Goal: Information Seeking & Learning: Learn about a topic

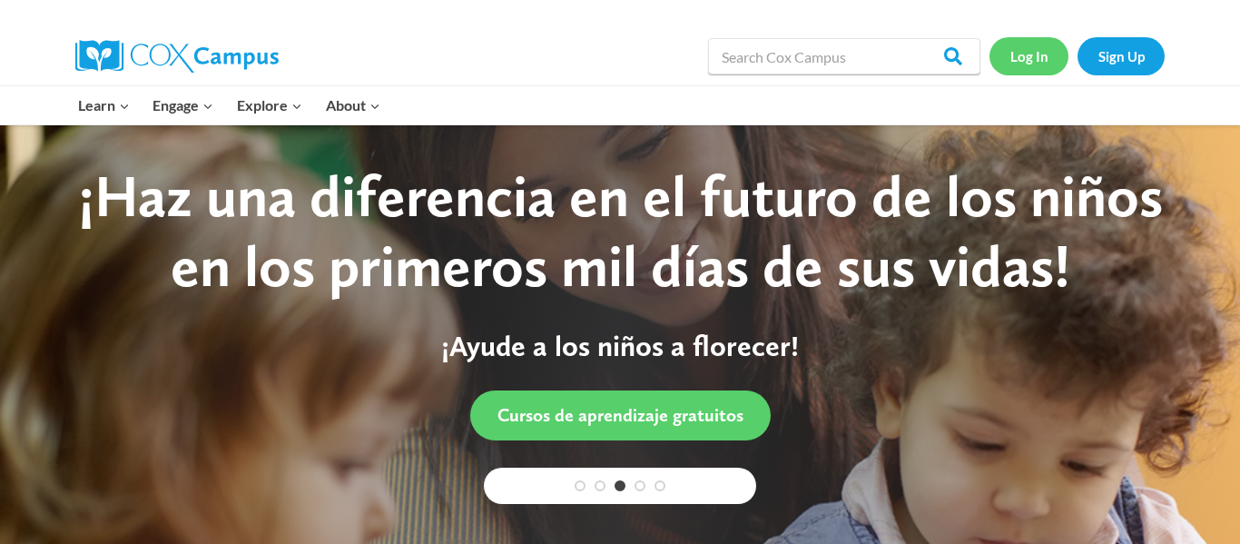
click at [1035, 58] on link "Log In" at bounding box center [1028, 55] width 79 height 37
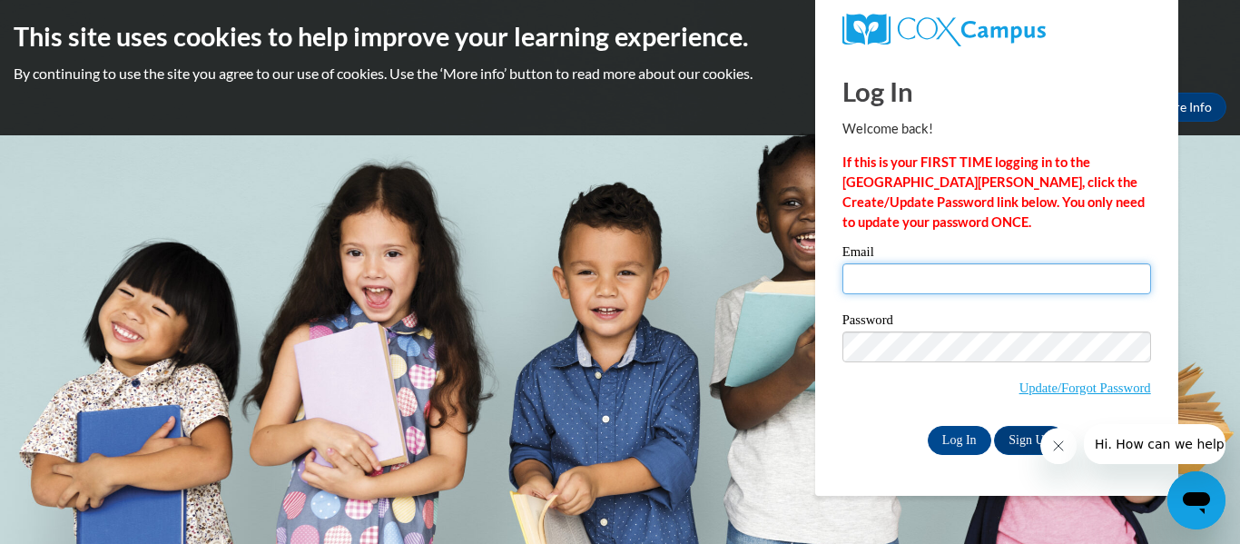
click at [910, 279] on input "Email" at bounding box center [996, 278] width 309 height 31
type input "[EMAIL_ADDRESS][DOMAIN_NAME]"
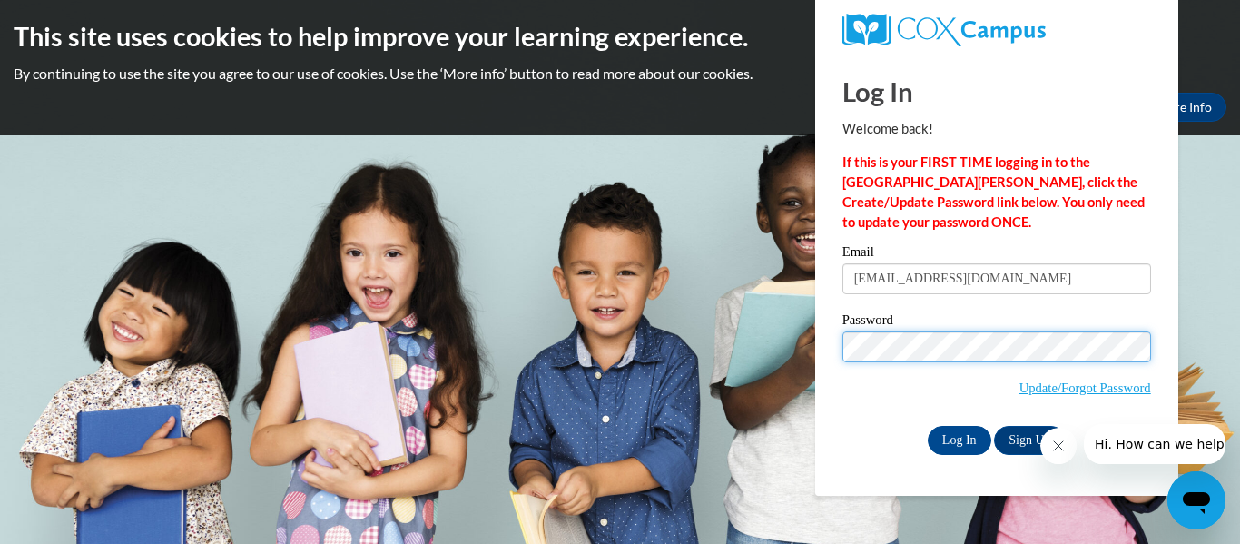
click at [927, 426] on input "Log In" at bounding box center [959, 440] width 64 height 29
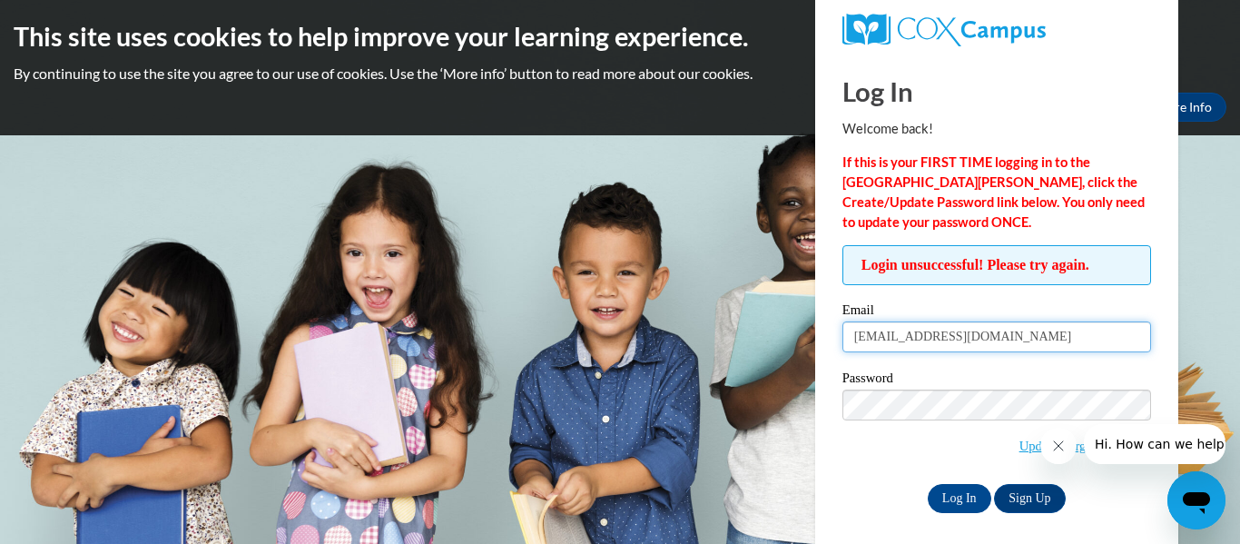
click at [976, 338] on input "smorgan@stjamesguflport.com" at bounding box center [996, 336] width 309 height 31
type input "smorgan@stjamesgulfport.com"
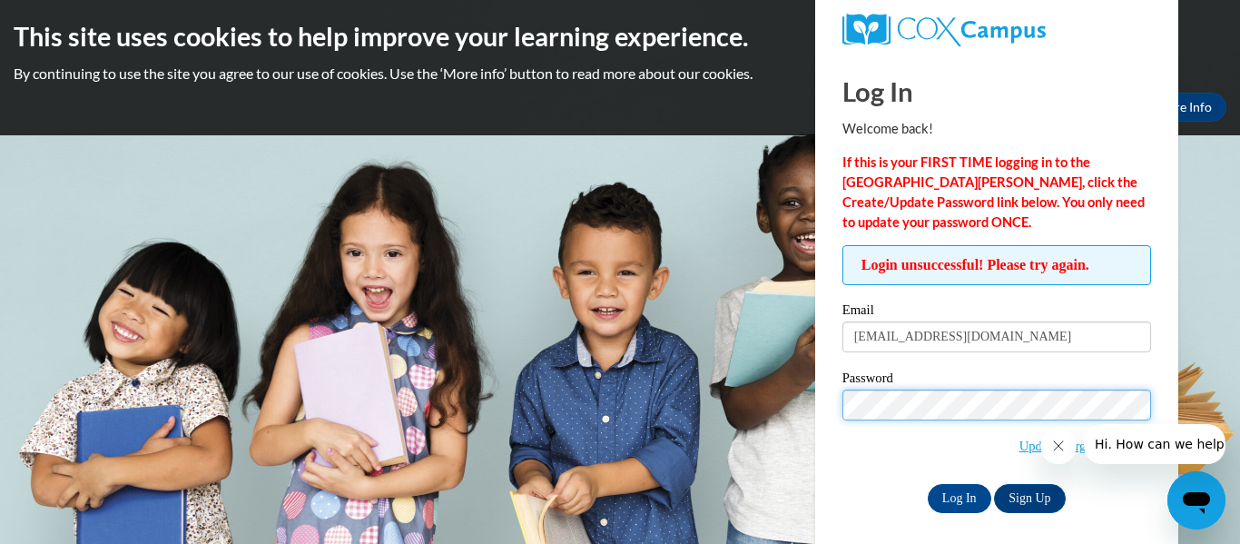
click at [927, 484] on input "Log In" at bounding box center [959, 498] width 64 height 29
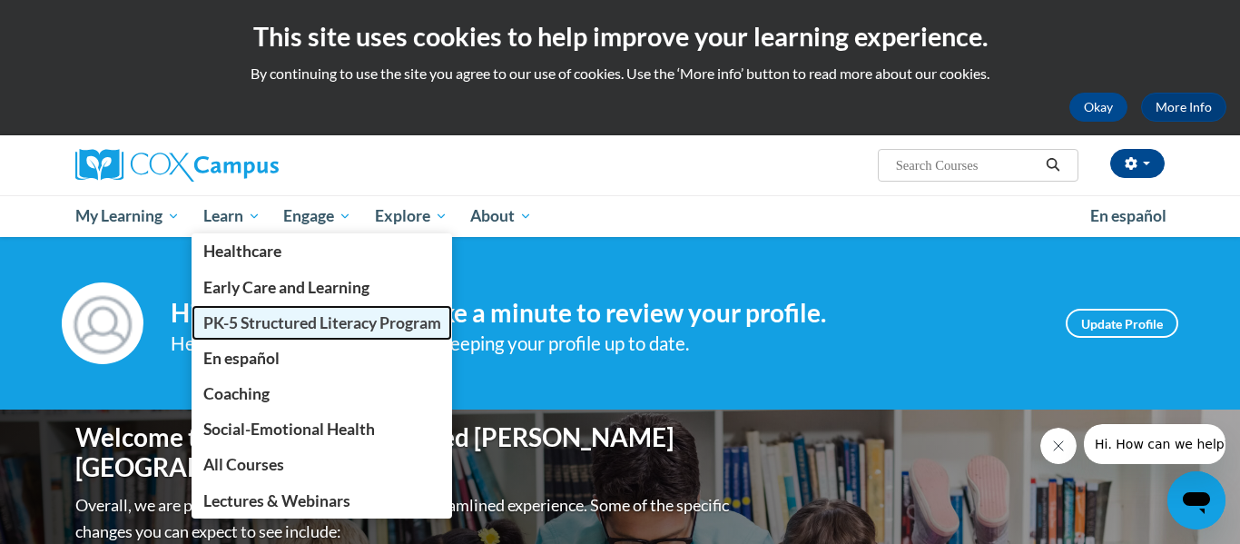
click at [234, 323] on span "PK-5 Structured Literacy Program" at bounding box center [322, 322] width 238 height 19
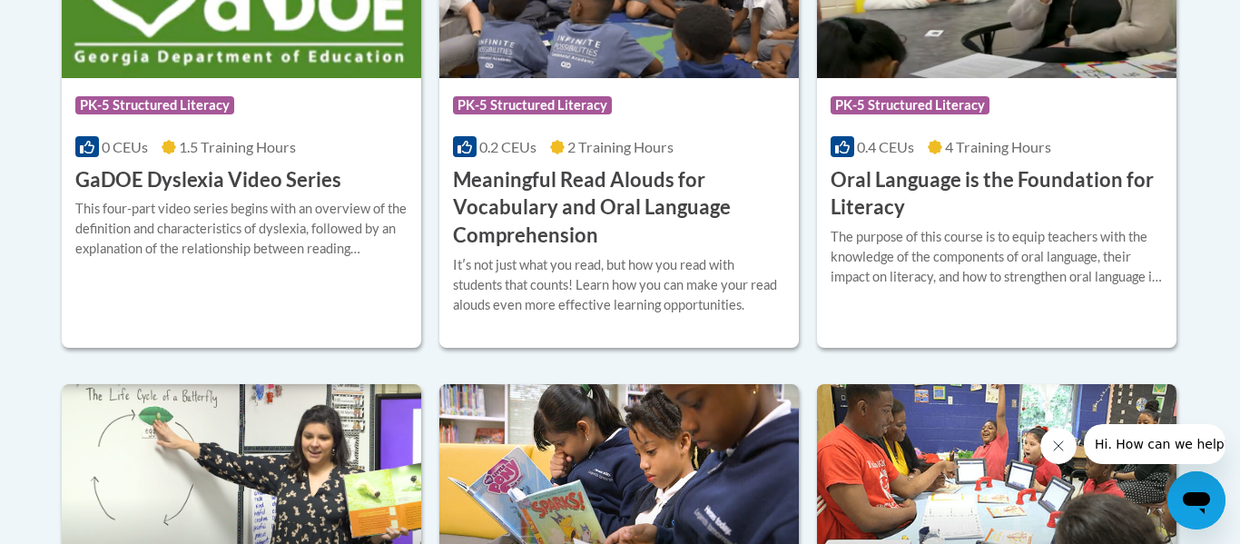
scroll to position [1379, 0]
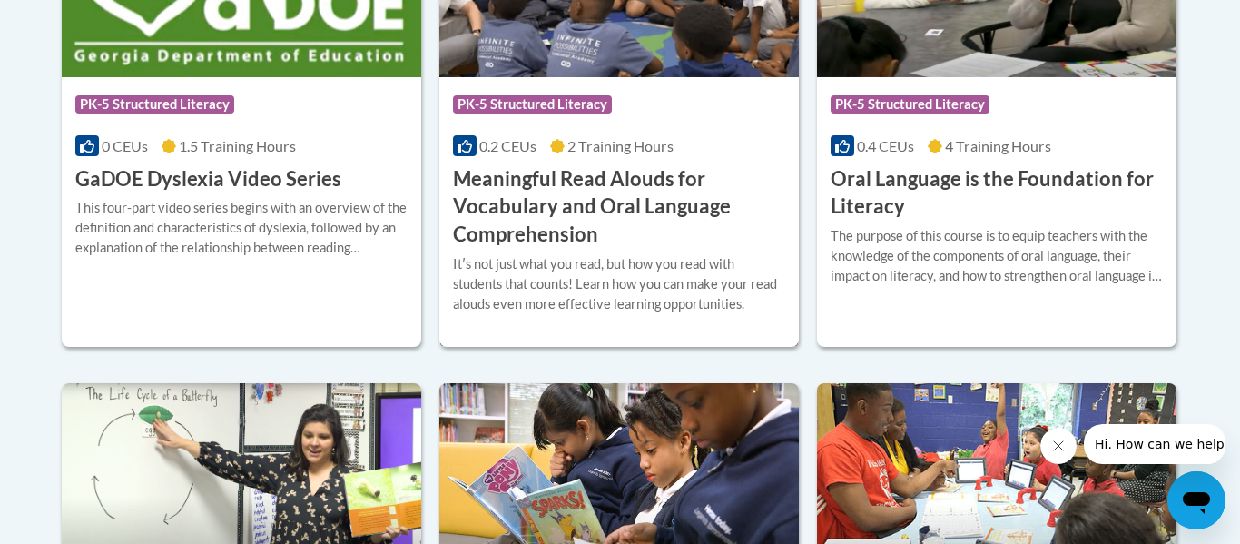
click at [514, 237] on h3 "Meaningful Read Alouds for Vocabulary and Oral Language Comprehension" at bounding box center [619, 206] width 332 height 83
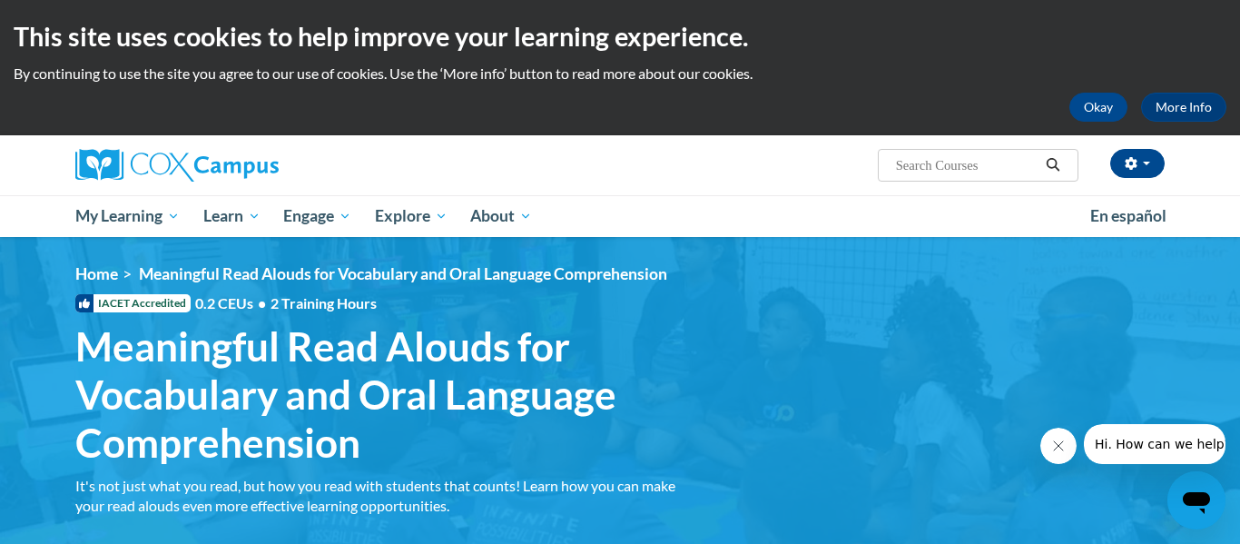
click at [709, 211] on ul "My Learning My Learning My Course Progress Certificates My Action Plans Group D…" at bounding box center [571, 216] width 1015 height 42
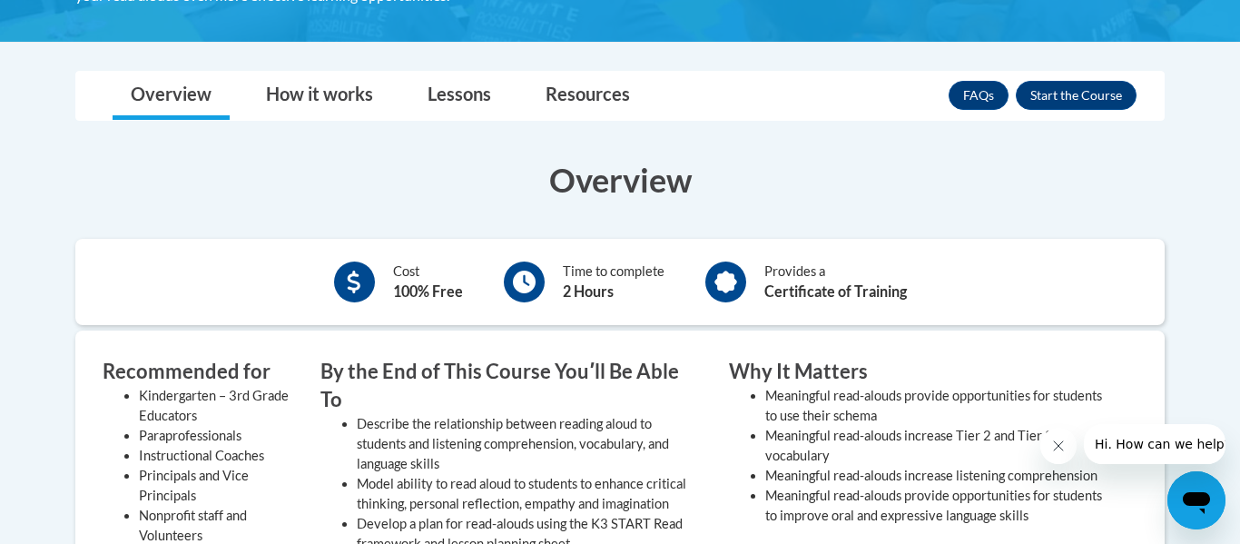
scroll to position [508, 0]
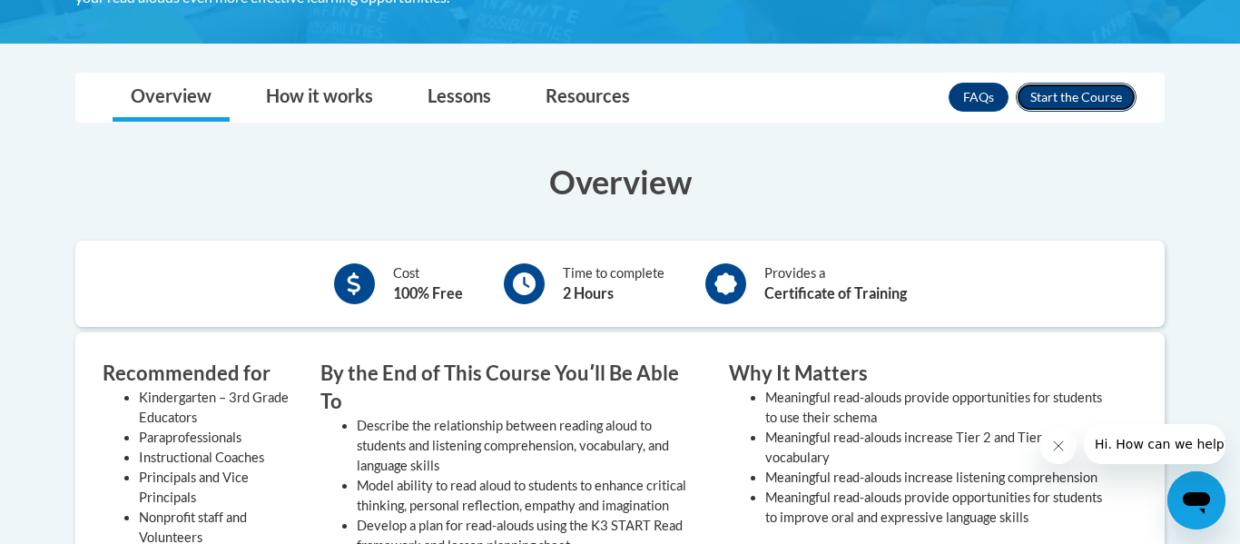
click at [1057, 109] on button "Enroll" at bounding box center [1075, 97] width 121 height 29
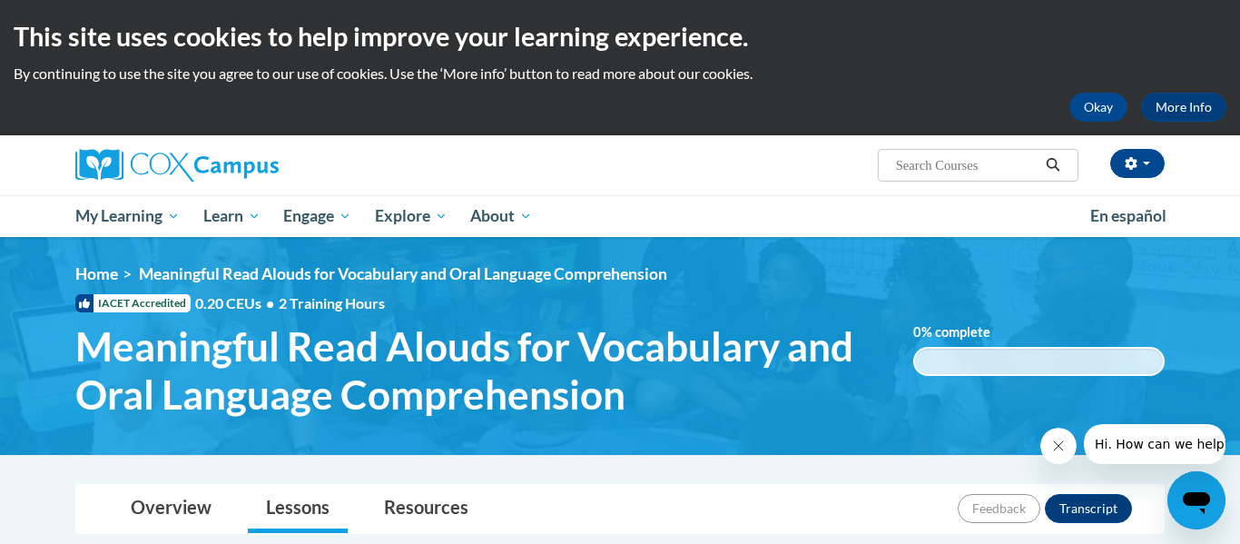
click at [760, 186] on div "[PERSON_NAME] ([GEOGRAPHIC_DATA]/[GEOGRAPHIC_DATA] UTC-05:00) My Profile Inbox …" at bounding box center [619, 165] width 1143 height 60
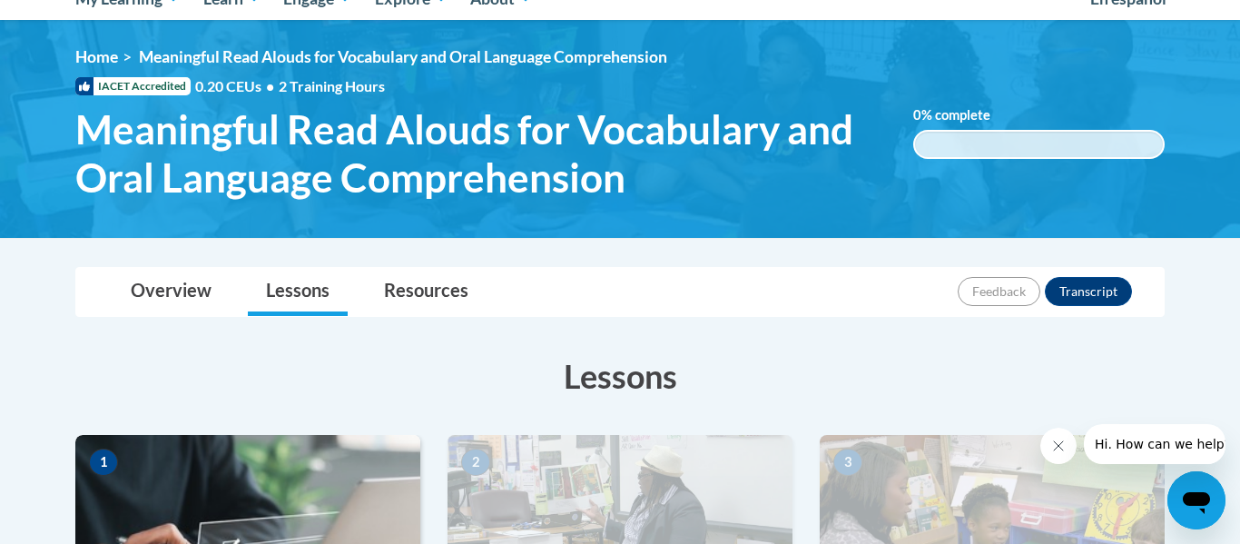
scroll to position [218, 0]
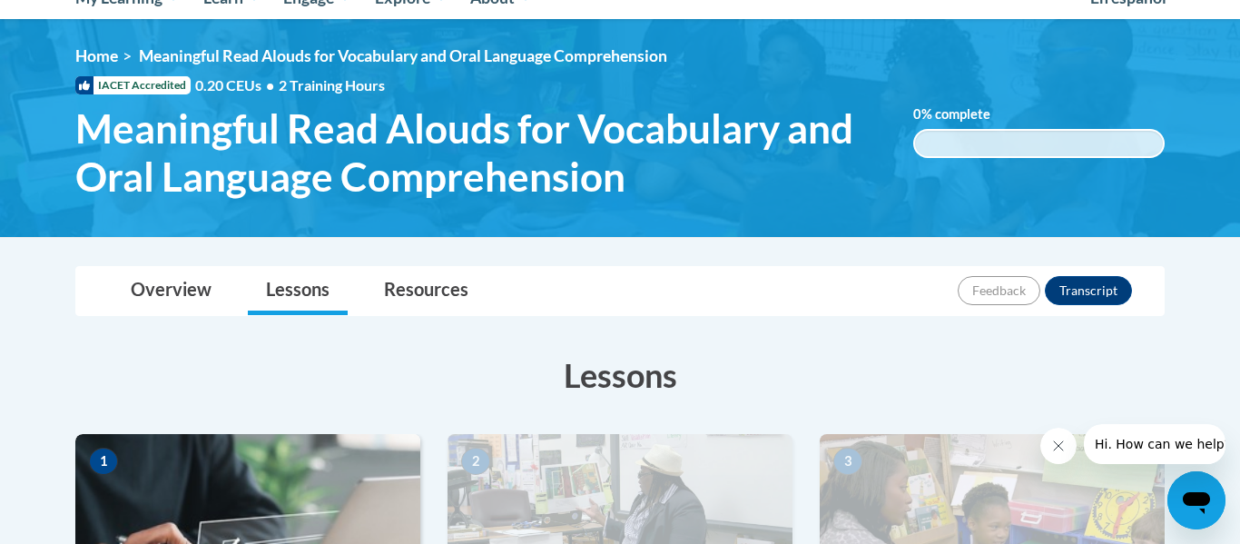
click at [1051, 439] on icon "Close message from company" at bounding box center [1058, 445] width 15 height 15
click at [956, 362] on h3 "Lessons" at bounding box center [619, 374] width 1089 height 45
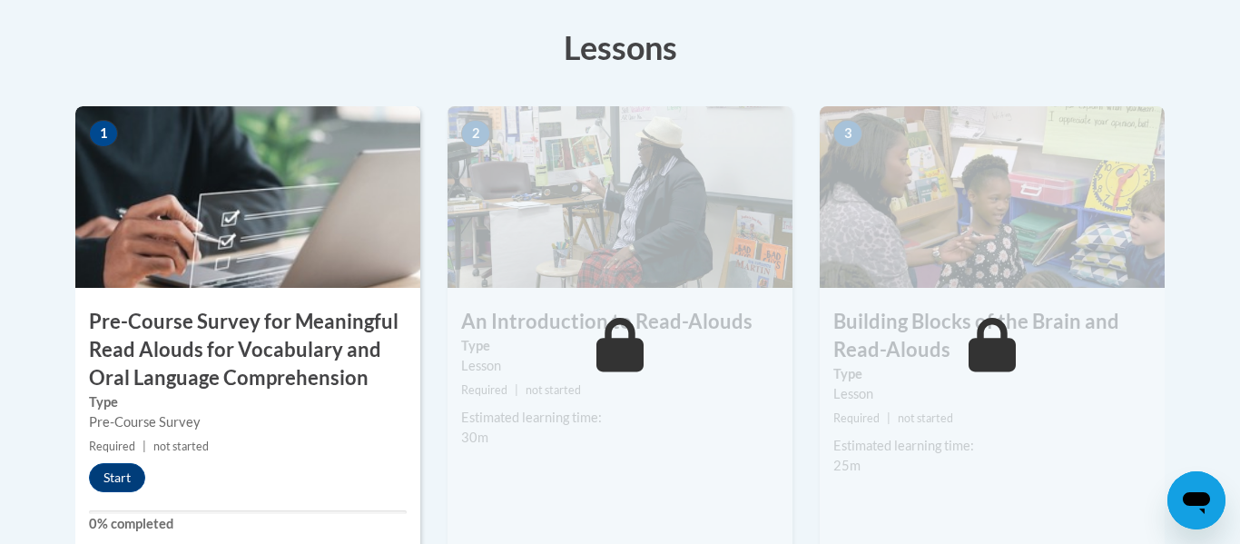
scroll to position [581, 0]
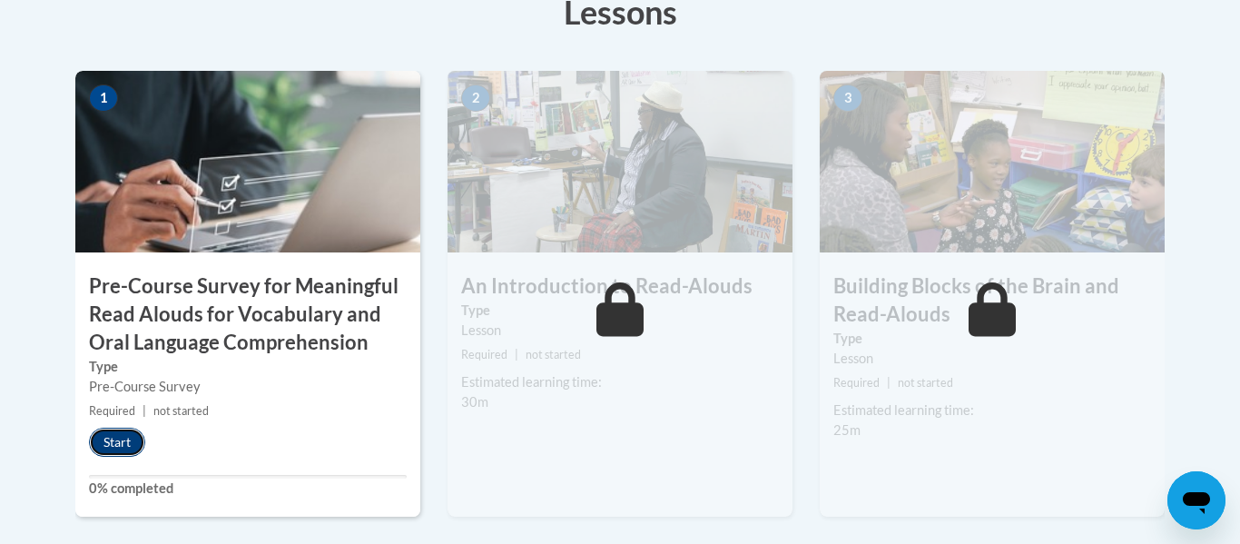
click at [111, 446] on button "Start" at bounding box center [117, 441] width 56 height 29
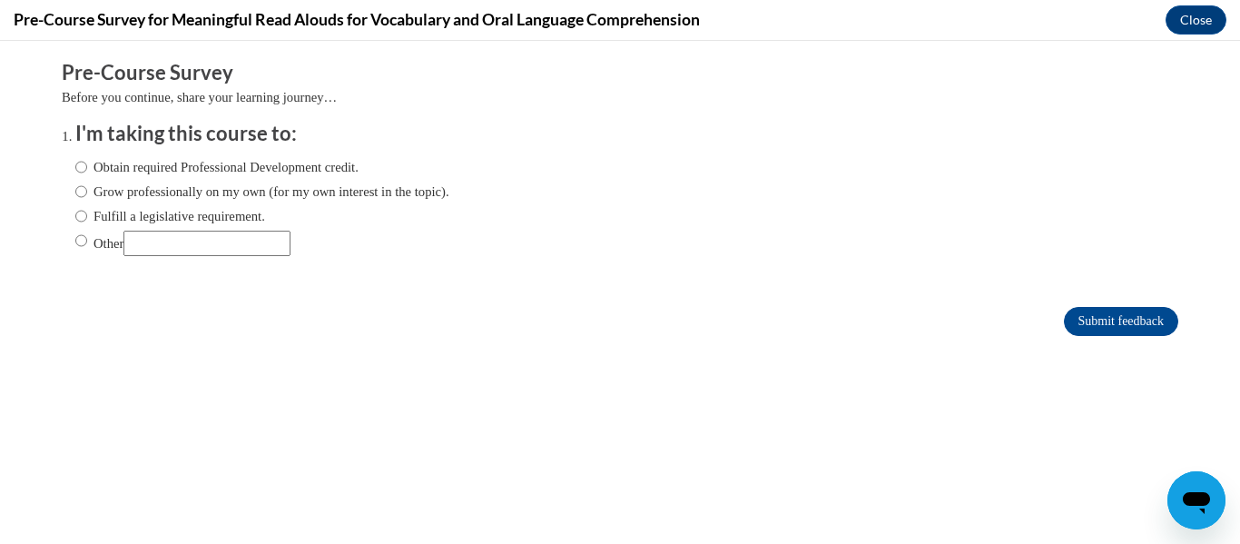
scroll to position [0, 0]
click at [223, 170] on label "Obtain required Professional Development credit." at bounding box center [216, 167] width 283 height 20
click at [87, 170] on input "Obtain required Professional Development credit." at bounding box center [81, 167] width 12 height 20
radio input "true"
click at [1064, 324] on input "Submit feedback" at bounding box center [1121, 321] width 114 height 29
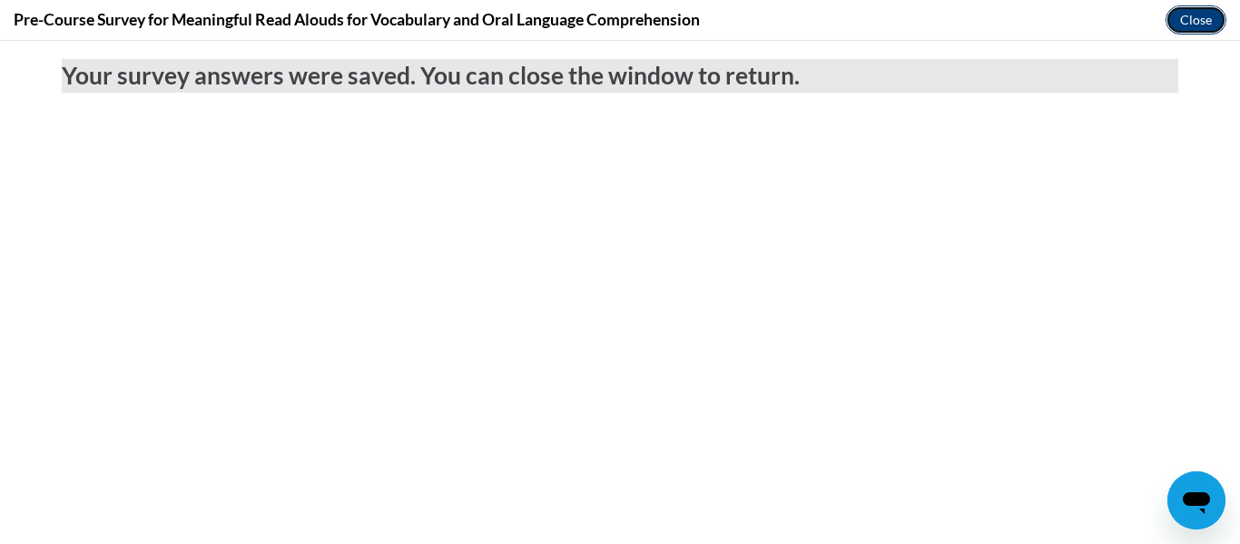
click at [1202, 27] on button "Close" at bounding box center [1195, 19] width 61 height 29
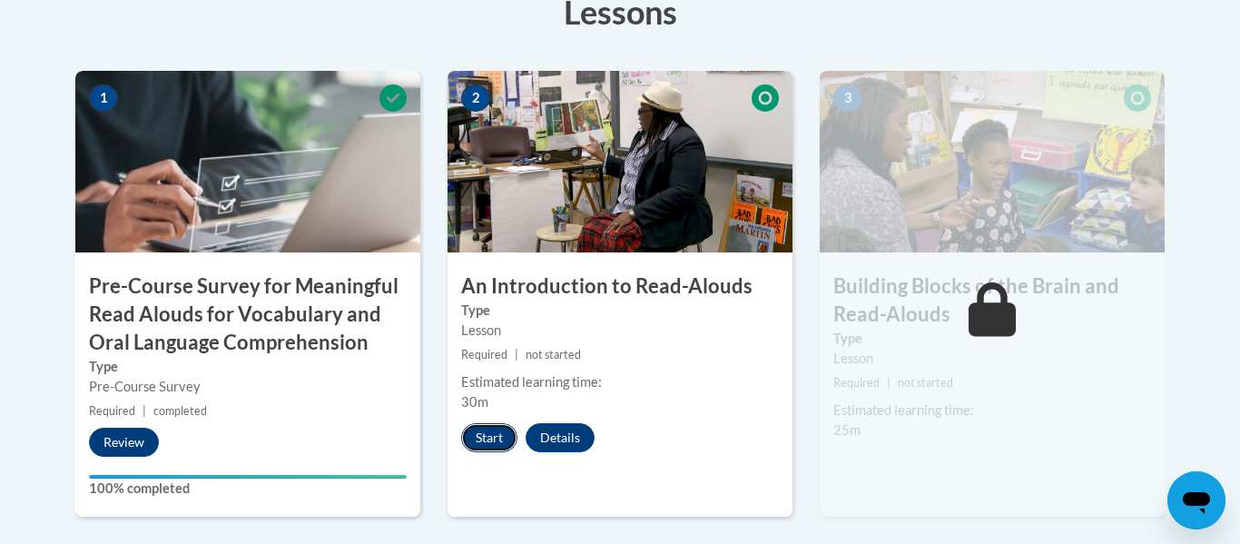
click at [479, 440] on button "Start" at bounding box center [489, 437] width 56 height 29
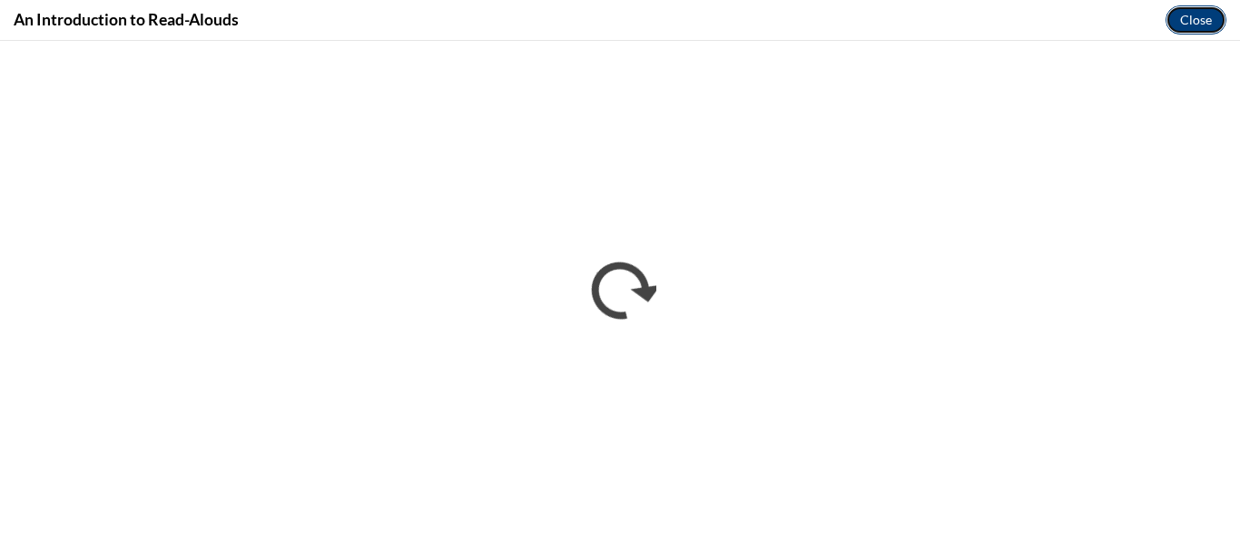
click at [1184, 21] on button "Close" at bounding box center [1195, 19] width 61 height 29
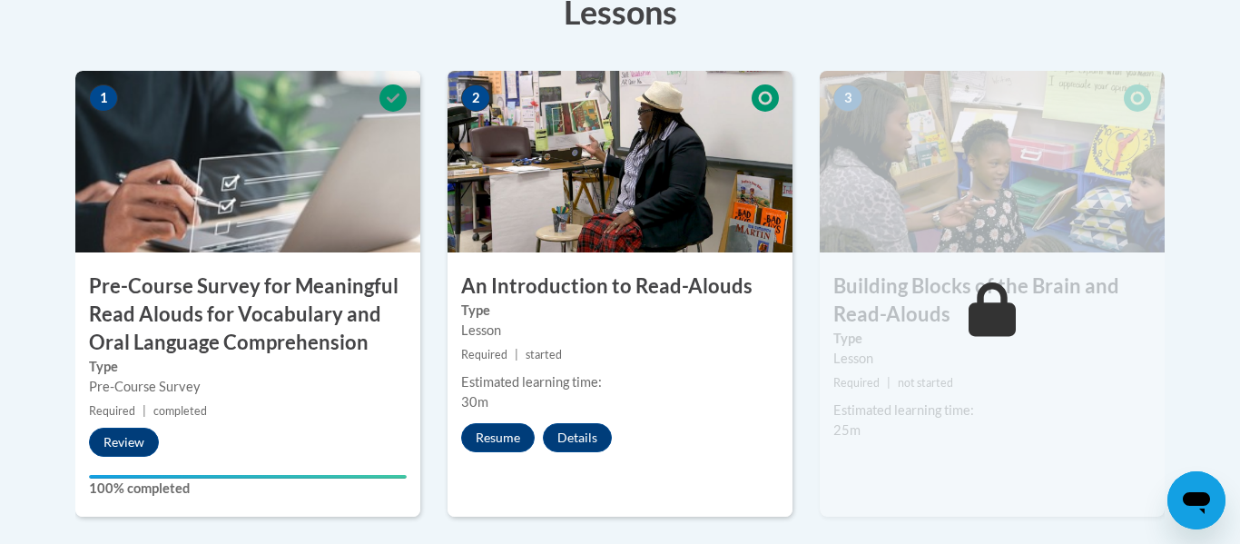
click at [1187, 125] on div "Toggle navigation Overview Lessons Resources Feedback Transcript Overview Recom…" at bounding box center [619, 529] width 1143 height 1254
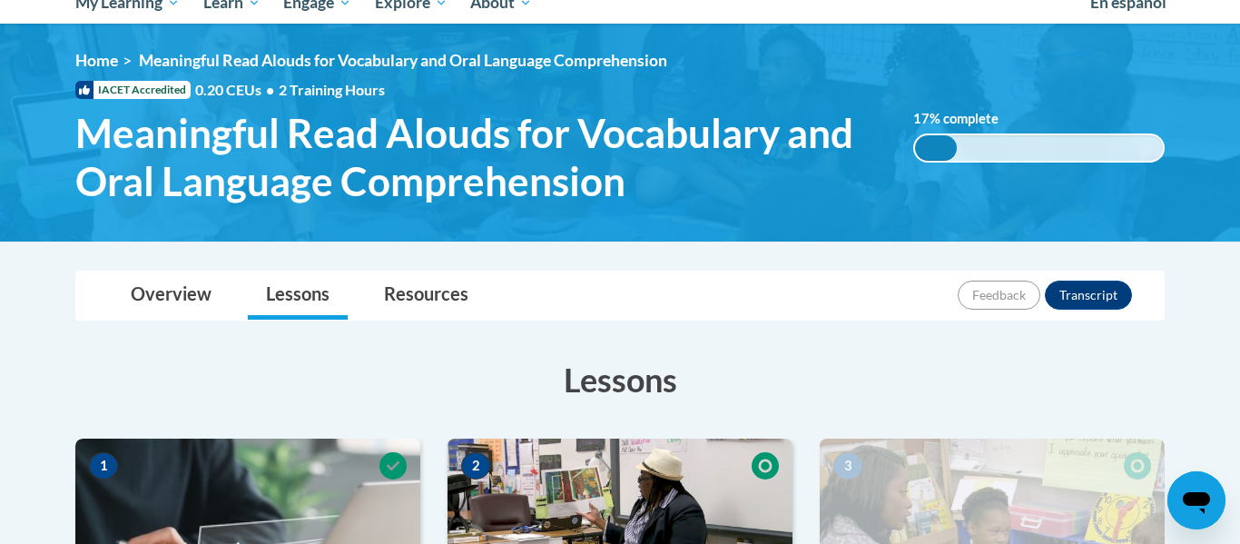
scroll to position [181, 0]
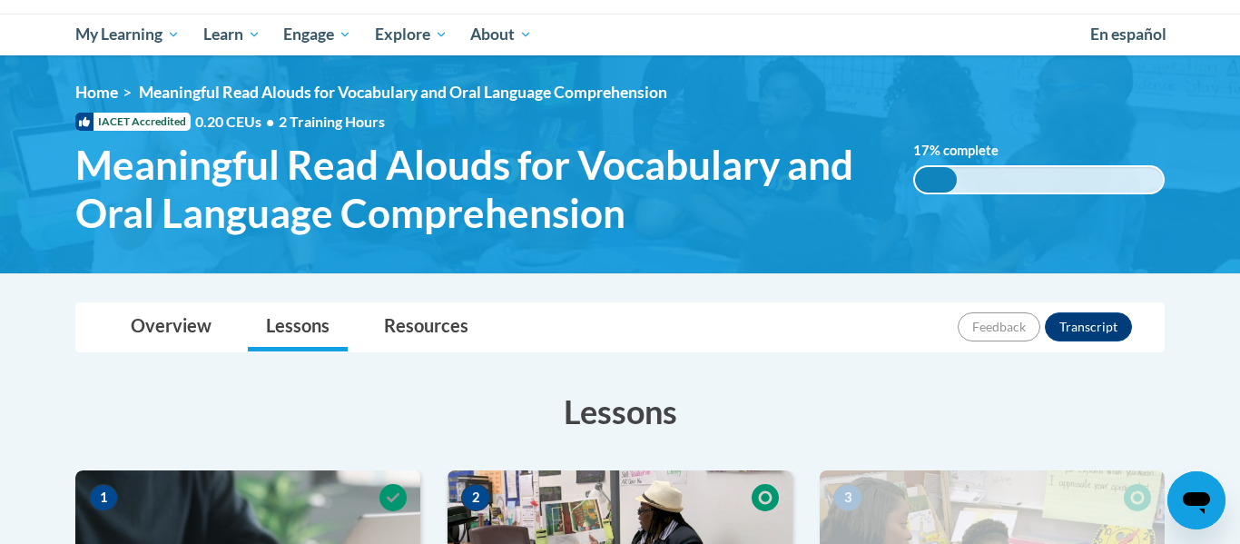
click at [718, 344] on div "Overview Lessons Resources Feedback Transcript" at bounding box center [620, 327] width 1060 height 48
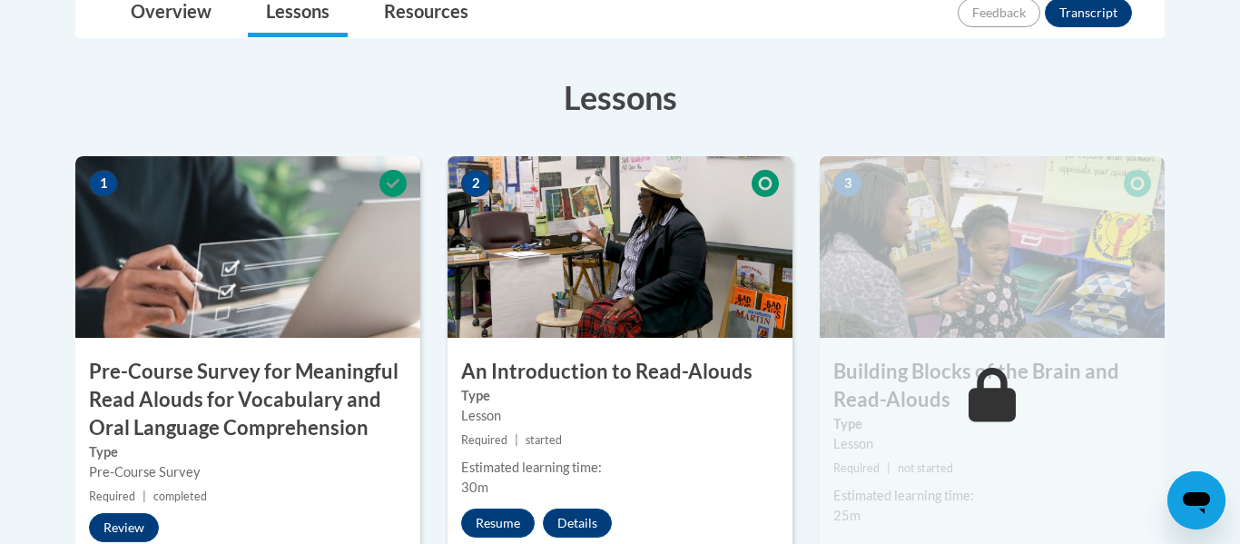
scroll to position [581, 0]
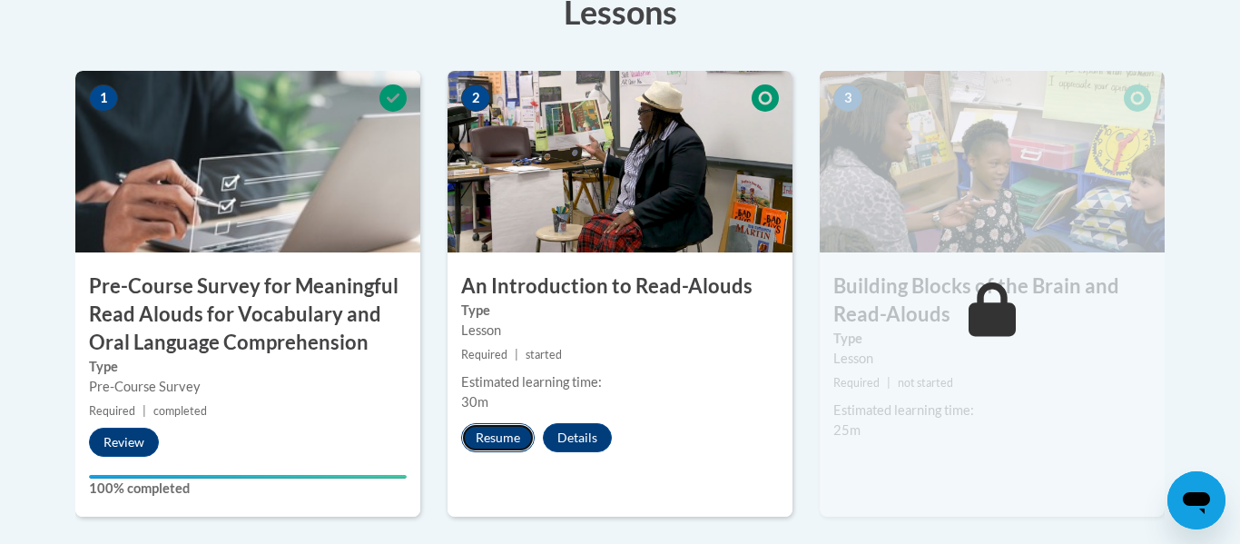
click at [504, 431] on button "Resume" at bounding box center [498, 437] width 74 height 29
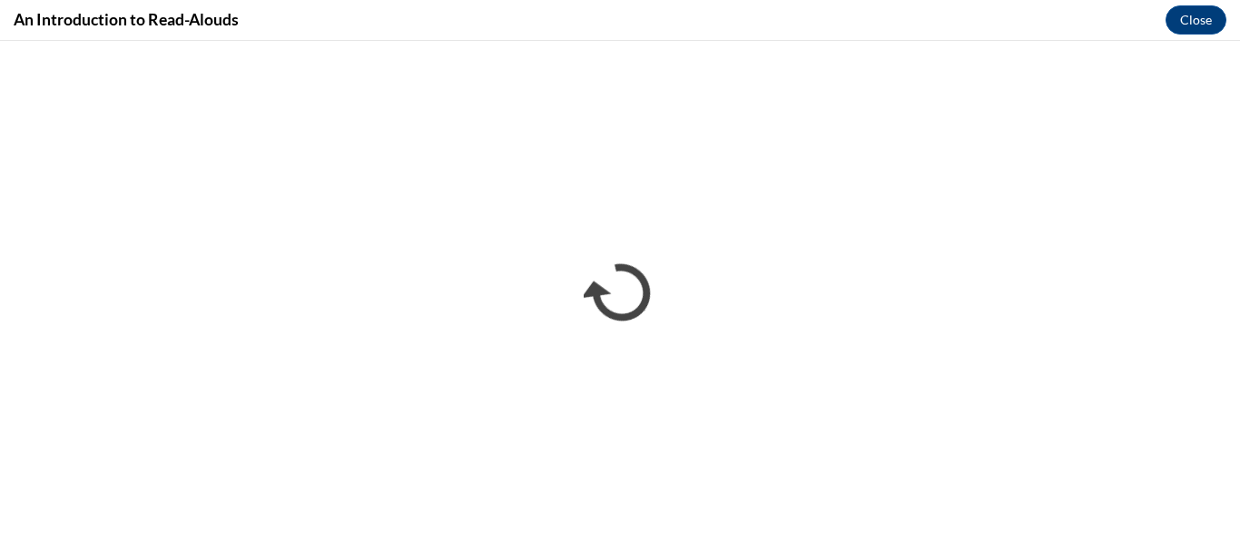
scroll to position [0, 0]
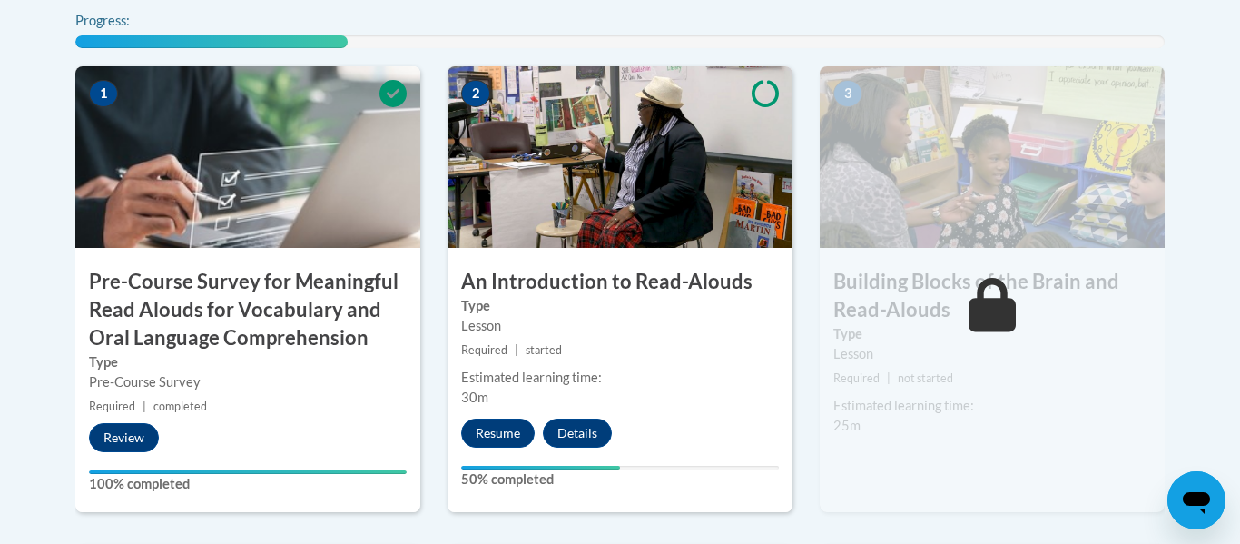
scroll to position [845, 0]
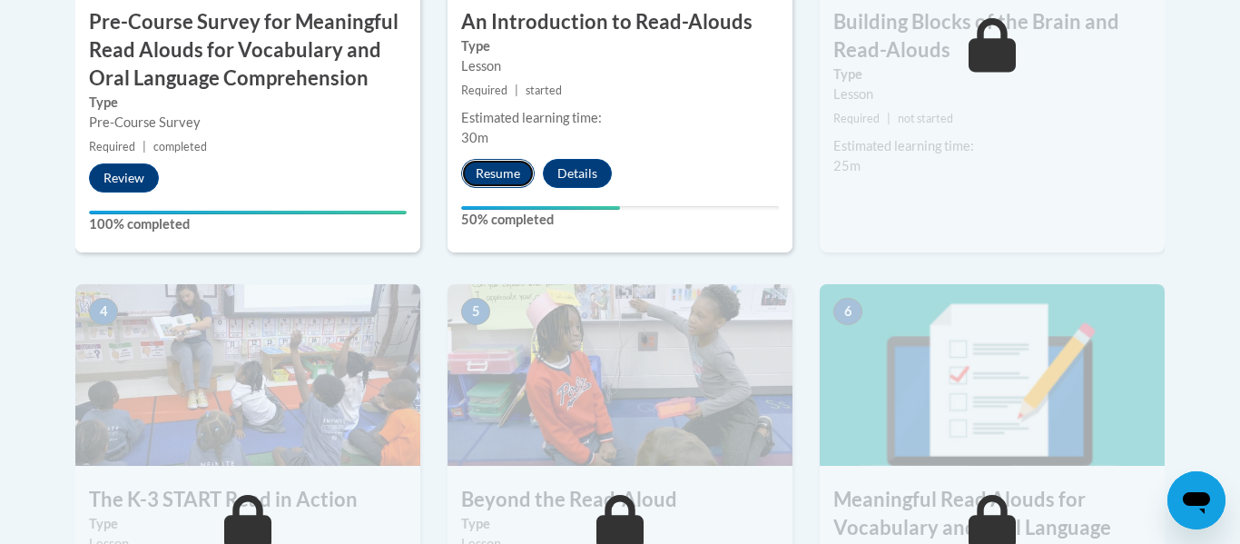
click at [498, 172] on button "Resume" at bounding box center [498, 173] width 74 height 29
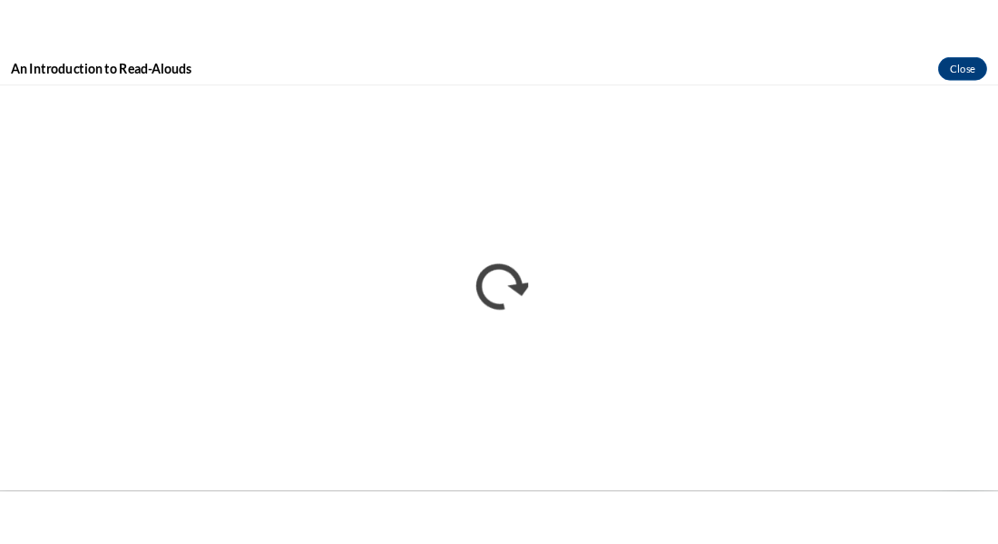
scroll to position [0, 0]
